Goal: Task Accomplishment & Management: Use online tool/utility

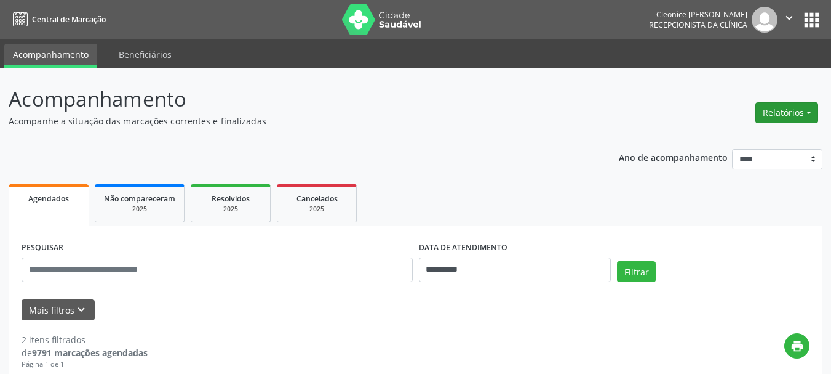
click at [772, 106] on button "Relatórios" at bounding box center [787, 112] width 63 height 21
click at [743, 134] on link "Agendamentos" at bounding box center [753, 138] width 132 height 17
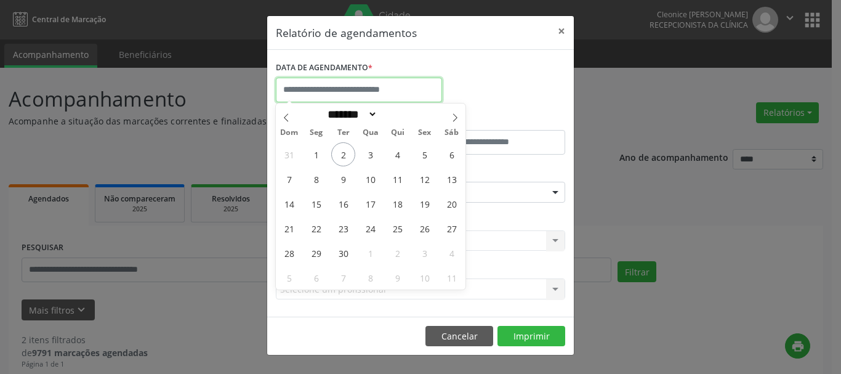
click at [364, 88] on input "text" at bounding box center [359, 90] width 166 height 25
click at [350, 159] on span "2" at bounding box center [343, 154] width 24 height 24
type input "**********"
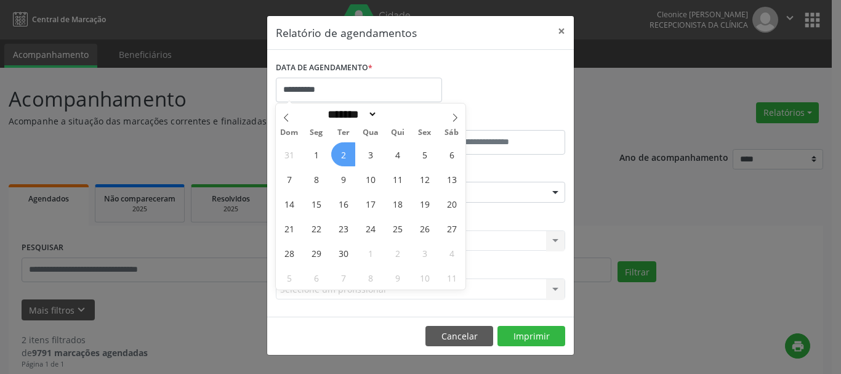
click at [350, 159] on span "2" at bounding box center [343, 154] width 24 height 24
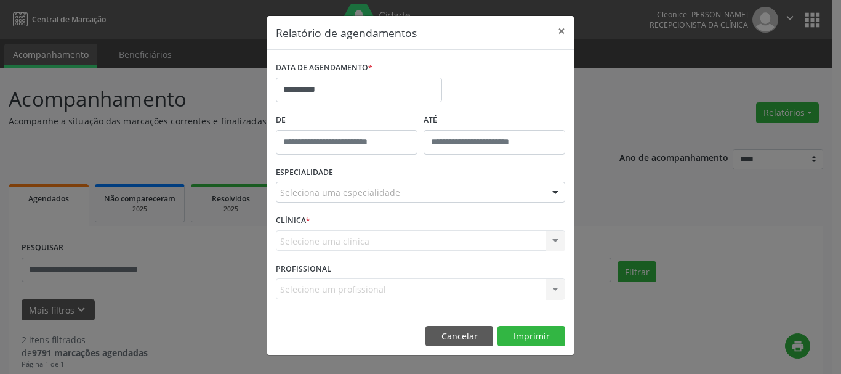
click at [411, 196] on div "Seleciona uma especialidade" at bounding box center [420, 192] width 289 height 21
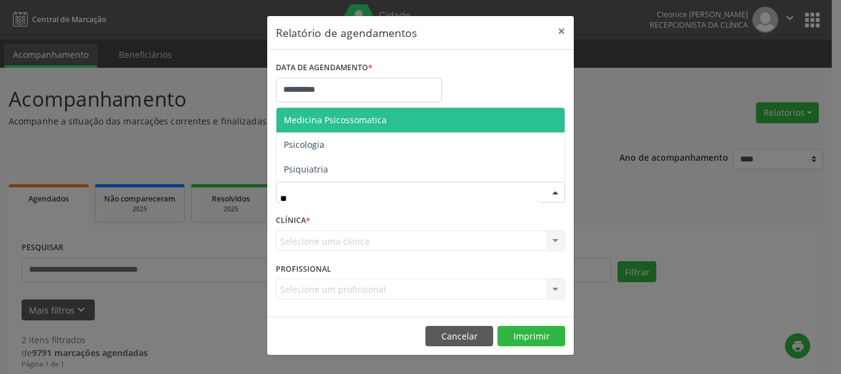
type input "*"
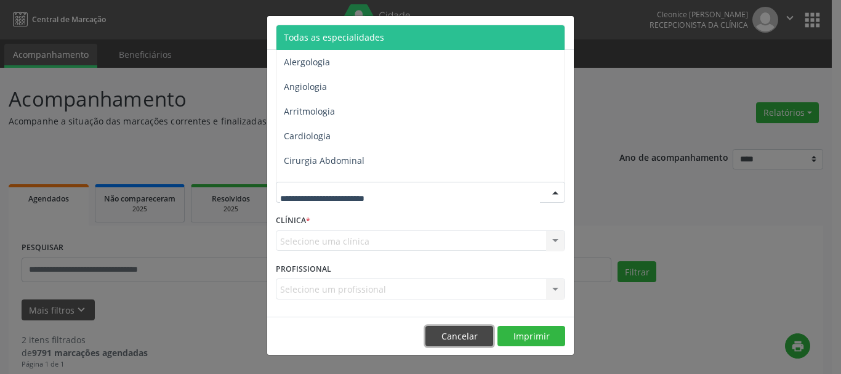
click at [451, 335] on button "Cancelar" at bounding box center [459, 336] width 68 height 21
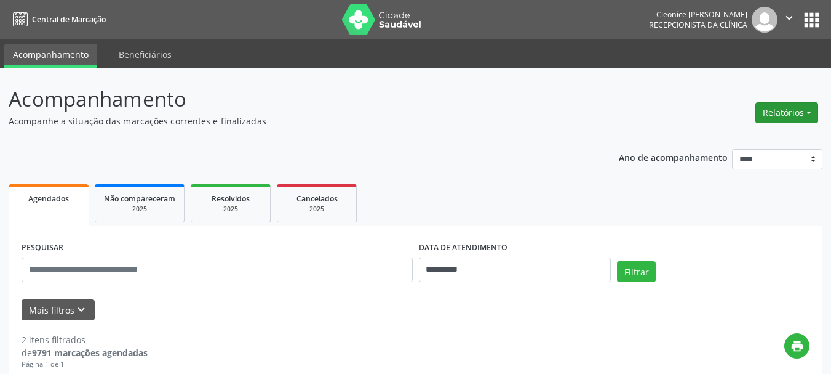
click at [776, 116] on button "Relatórios" at bounding box center [787, 112] width 63 height 21
click at [766, 145] on link "Agendamentos" at bounding box center [753, 138] width 132 height 17
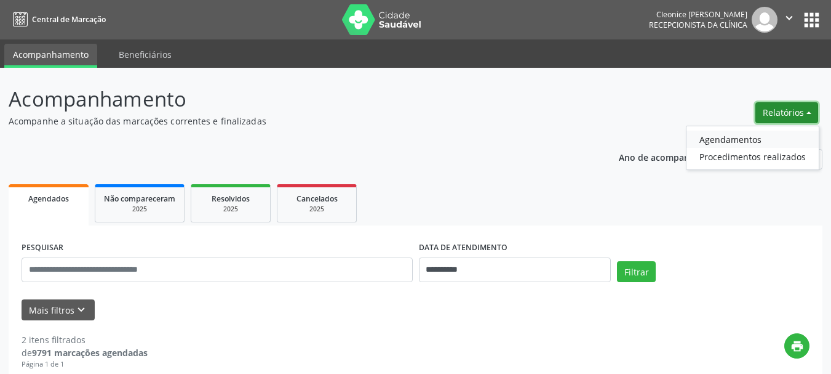
select select "*"
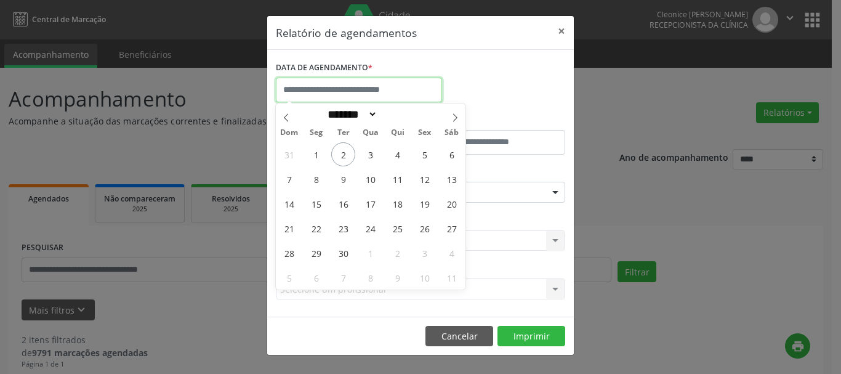
click at [385, 86] on input "text" at bounding box center [359, 90] width 166 height 25
click at [349, 156] on span "2" at bounding box center [343, 154] width 24 height 24
type input "**********"
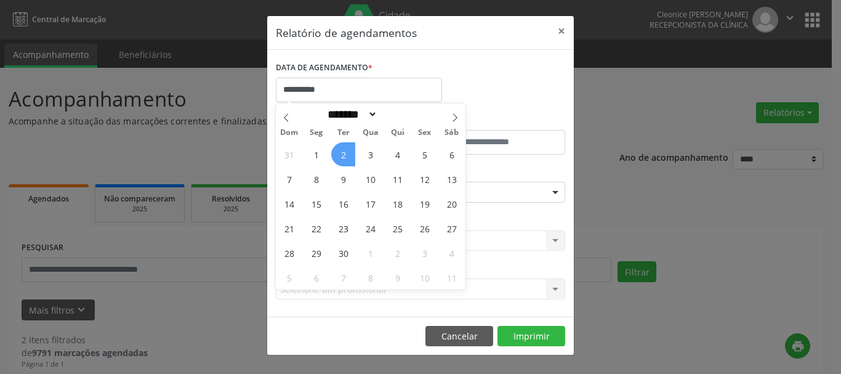
click at [349, 156] on span "2" at bounding box center [343, 154] width 24 height 24
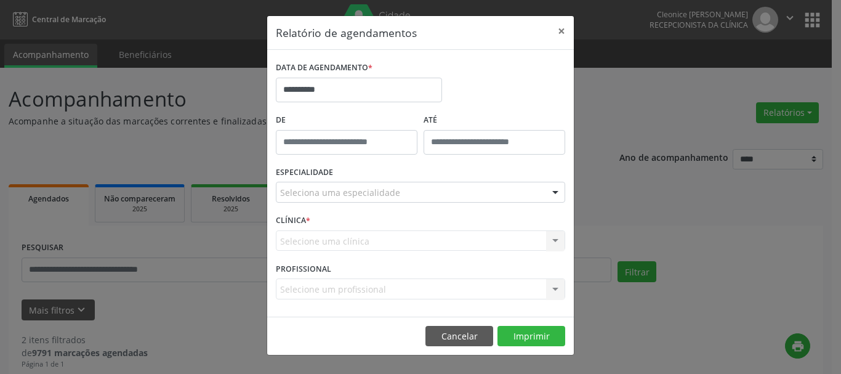
click at [362, 201] on div "Seleciona uma especialidade" at bounding box center [420, 192] width 289 height 21
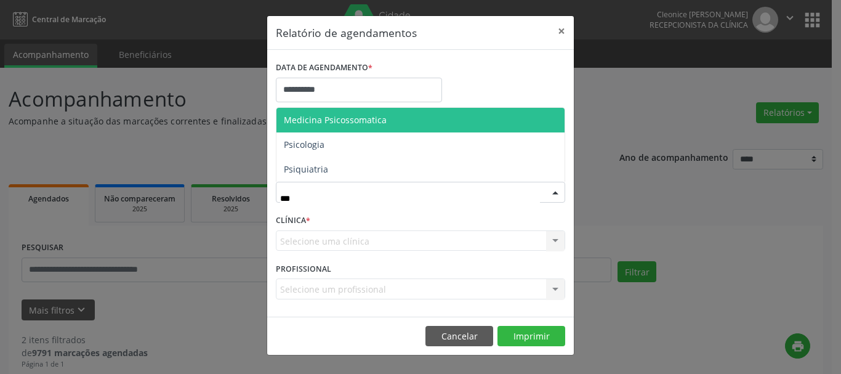
type input "****"
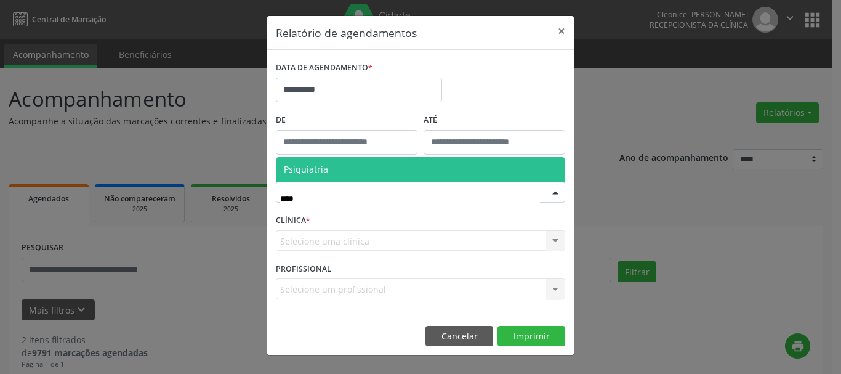
click at [369, 177] on span "Psiquiatria" at bounding box center [420, 169] width 288 height 25
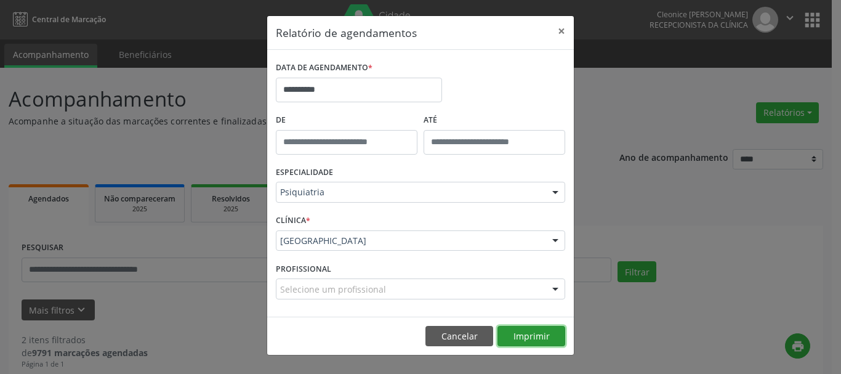
click at [544, 331] on button "Imprimir" at bounding box center [531, 336] width 68 height 21
